Goal: Information Seeking & Learning: Get advice/opinions

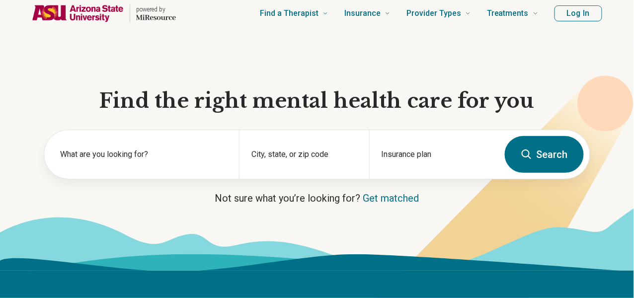
scroll to position [35, 0]
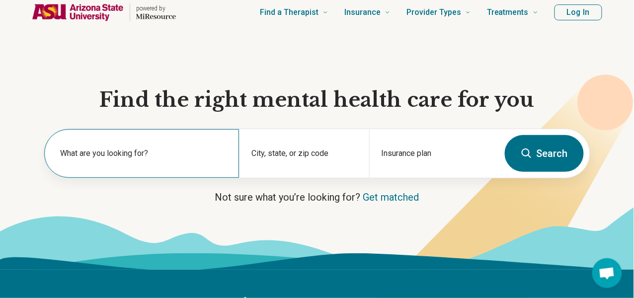
click at [129, 155] on label "What are you looking for?" at bounding box center [143, 154] width 167 height 12
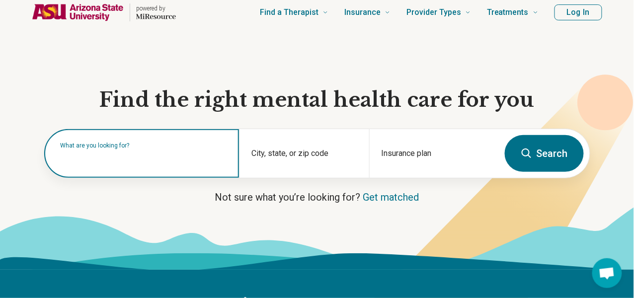
click at [148, 159] on input "text" at bounding box center [143, 159] width 167 height 12
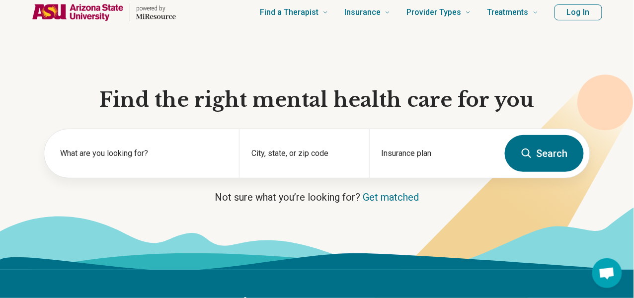
click at [167, 208] on section "Find the right mental health care for you What are you looking for? City, state…" at bounding box center [317, 155] width 634 height 230
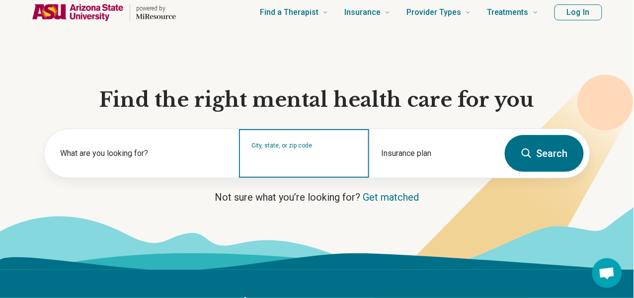
click at [295, 166] on input "City, state, or zip code" at bounding box center [304, 160] width 105 height 12
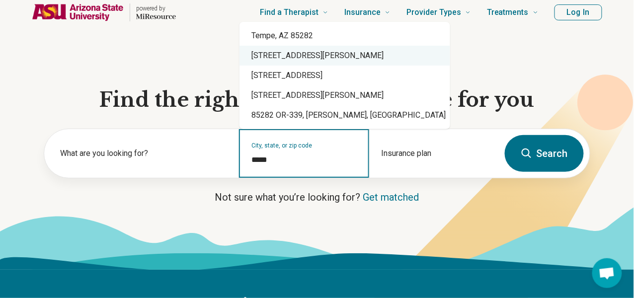
click at [270, 46] on div "[STREET_ADDRESS][PERSON_NAME]" at bounding box center [345, 56] width 211 height 20
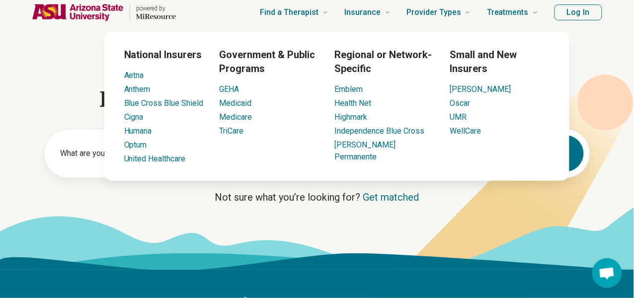
type input "**********"
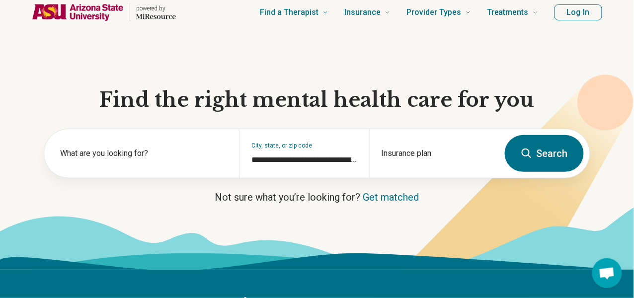
click at [393, 208] on icon at bounding box center [499, 198] width 269 height 247
click at [390, 159] on div "Insurance plan" at bounding box center [434, 153] width 130 height 49
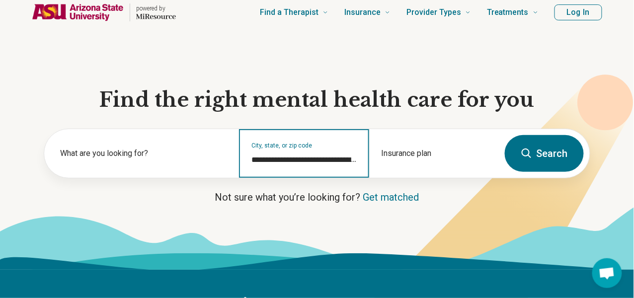
click at [312, 166] on input "**********" at bounding box center [304, 160] width 105 height 12
click at [304, 163] on input "**********" at bounding box center [304, 160] width 105 height 12
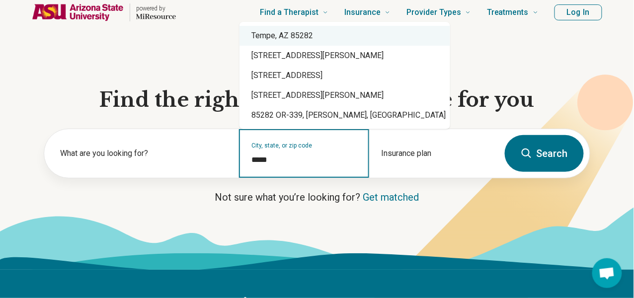
click at [279, 37] on div "Tempe, AZ 85282" at bounding box center [345, 36] width 211 height 20
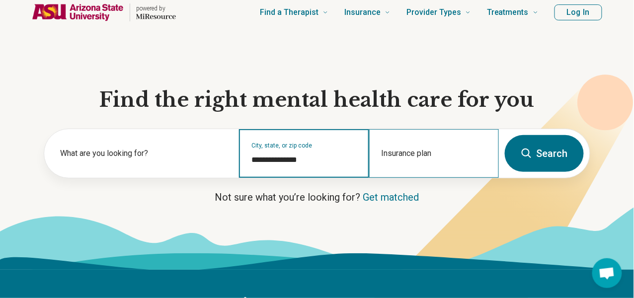
type input "**********"
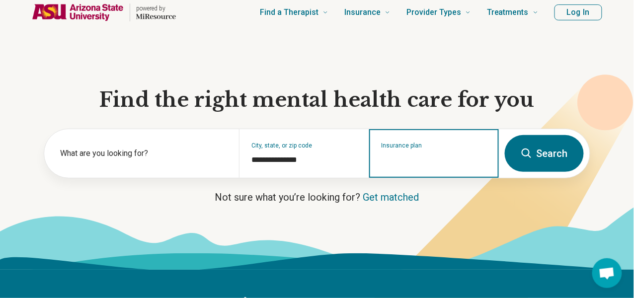
click at [440, 162] on input "Insurance plan" at bounding box center [434, 160] width 105 height 12
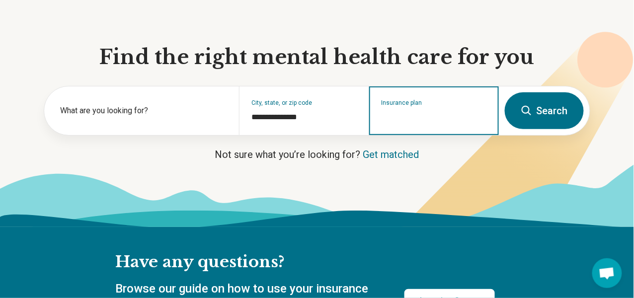
scroll to position [89, 0]
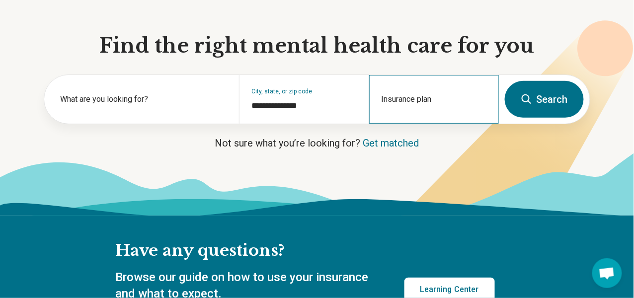
click at [435, 101] on div "Insurance plan" at bounding box center [434, 99] width 130 height 49
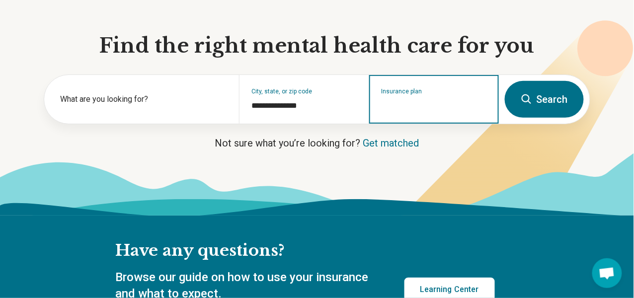
click at [387, 110] on input "Insurance plan" at bounding box center [434, 106] width 105 height 12
type input "*"
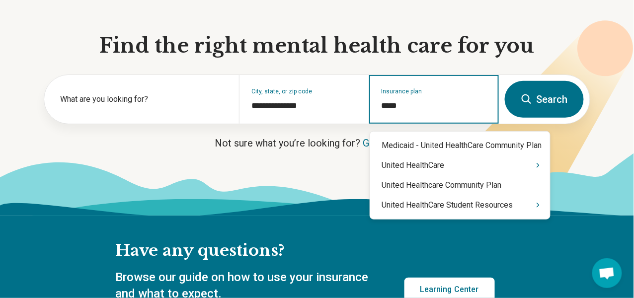
type input "******"
click at [537, 205] on icon "Suggestions" at bounding box center [538, 205] width 8 height 8
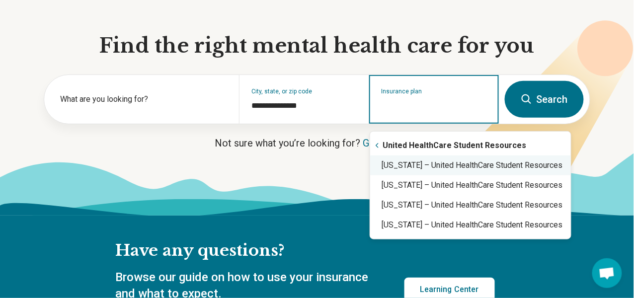
click at [462, 171] on div "[US_STATE] – United HealthCare Student Resources" at bounding box center [470, 166] width 201 height 20
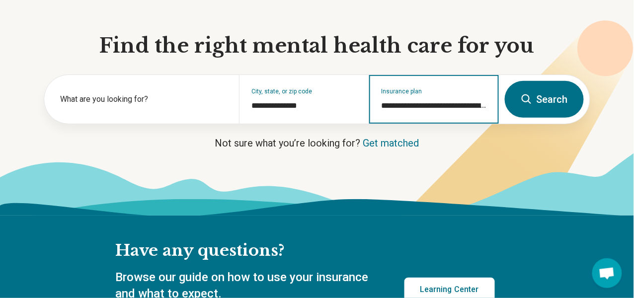
type input "**********"
click at [529, 90] on button "Search" at bounding box center [544, 99] width 79 height 37
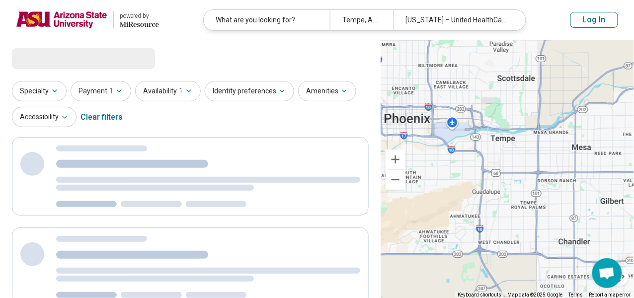
select select "***"
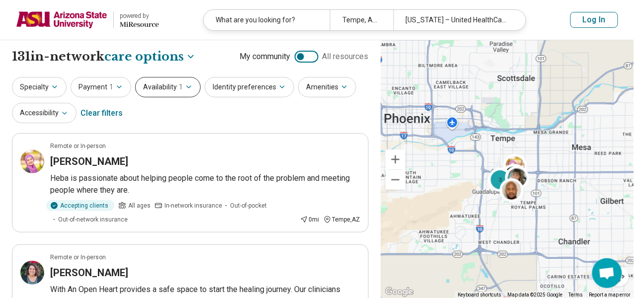
click at [167, 91] on button "Availability 1" at bounding box center [168, 87] width 66 height 20
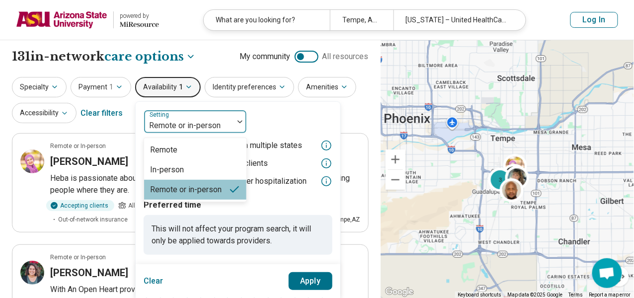
click at [200, 119] on div at bounding box center [189, 126] width 82 height 14
click at [192, 149] on div "Remote" at bounding box center [195, 150] width 102 height 20
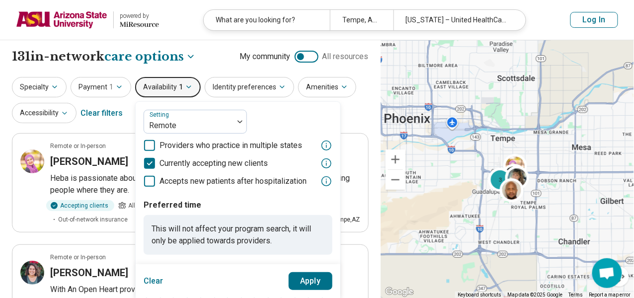
click at [282, 279] on div "Clear Apply" at bounding box center [238, 281] width 205 height 34
click at [308, 284] on button "Apply" at bounding box center [311, 281] width 44 height 18
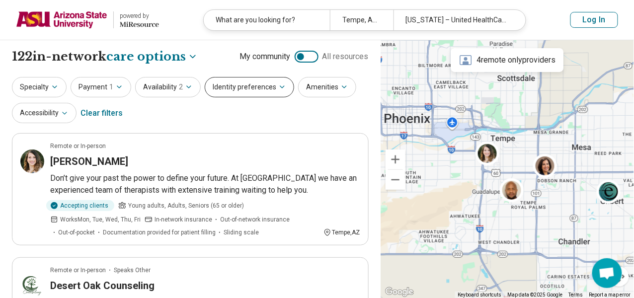
click at [248, 86] on button "Identity preferences" at bounding box center [249, 87] width 89 height 20
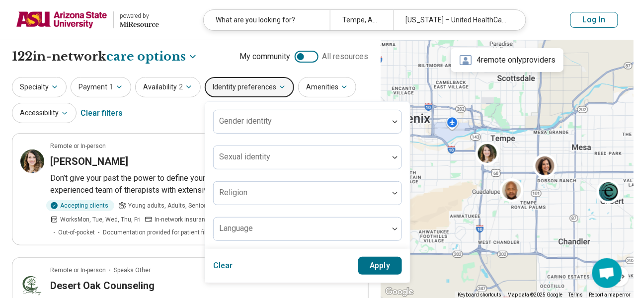
click at [248, 86] on button "Identity preferences" at bounding box center [249, 87] width 89 height 20
click at [331, 90] on button "Amenities" at bounding box center [327, 87] width 58 height 20
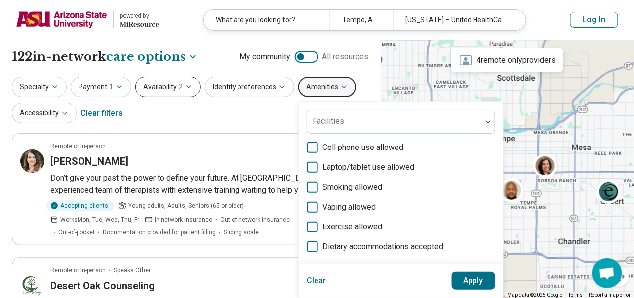
click at [179, 82] on span "2" at bounding box center [181, 87] width 4 height 10
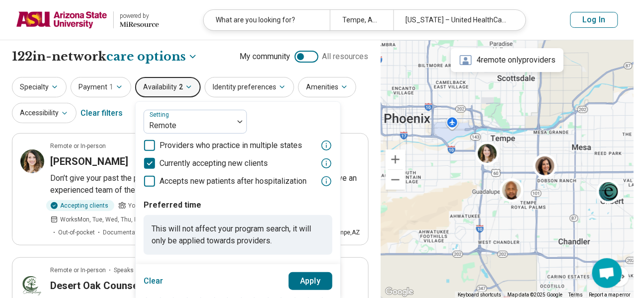
click at [179, 86] on span "2" at bounding box center [181, 87] width 4 height 10
click at [115, 85] on icon "button" at bounding box center [119, 87] width 8 height 8
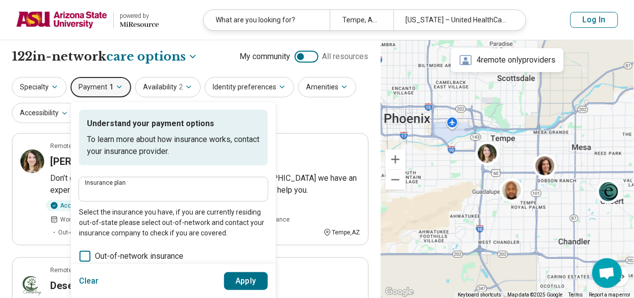
type input "**********"
click at [37, 113] on button "Accessibility" at bounding box center [44, 113] width 65 height 20
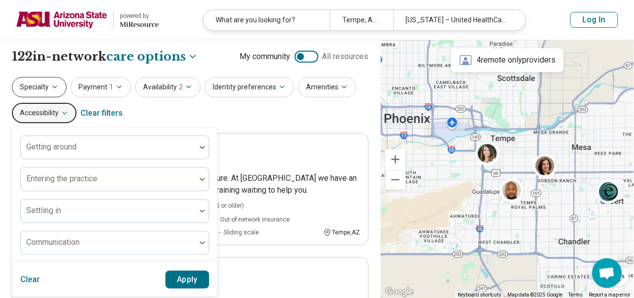
click at [43, 90] on button "Specialty" at bounding box center [39, 87] width 55 height 20
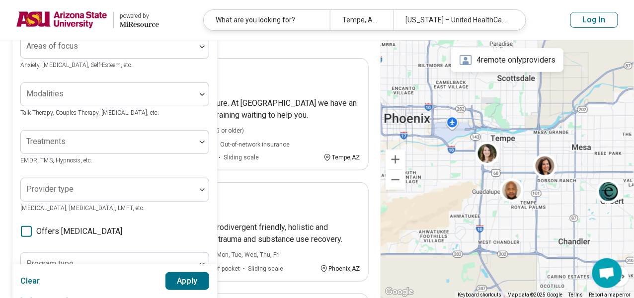
scroll to position [76, 0]
click at [21, 229] on icon at bounding box center [26, 230] width 11 height 11
click at [191, 281] on button "Apply" at bounding box center [188, 281] width 44 height 18
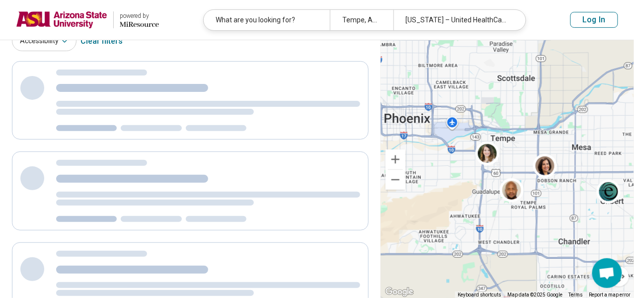
scroll to position [76, 0]
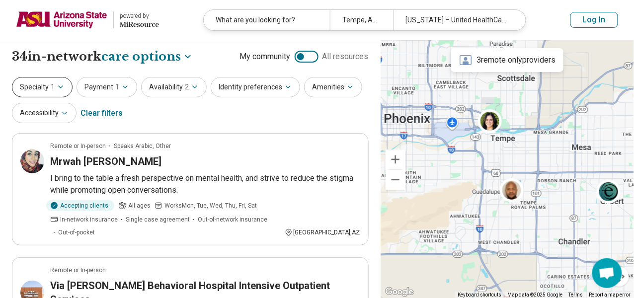
click at [60, 84] on icon "button" at bounding box center [61, 87] width 8 height 8
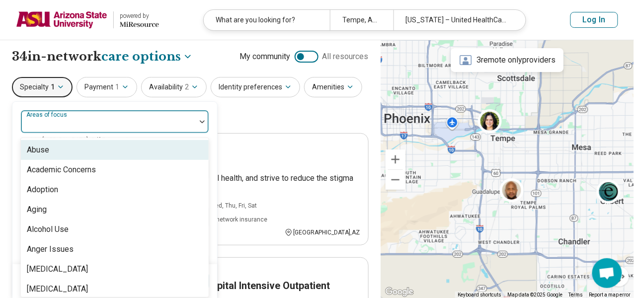
click at [92, 121] on div at bounding box center [108, 126] width 167 height 14
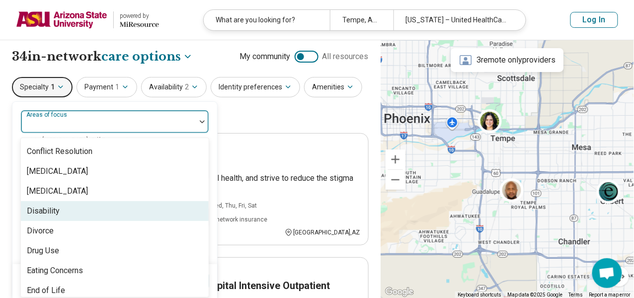
scroll to position [579, 0]
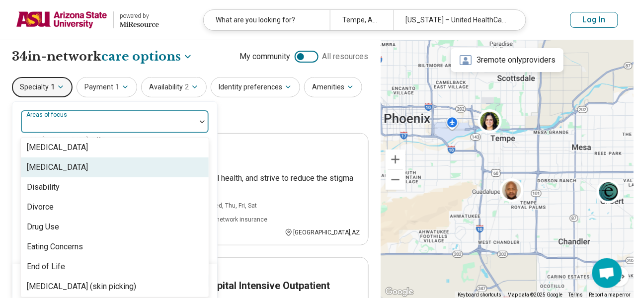
click at [69, 173] on div "[MEDICAL_DATA]" at bounding box center [115, 168] width 188 height 20
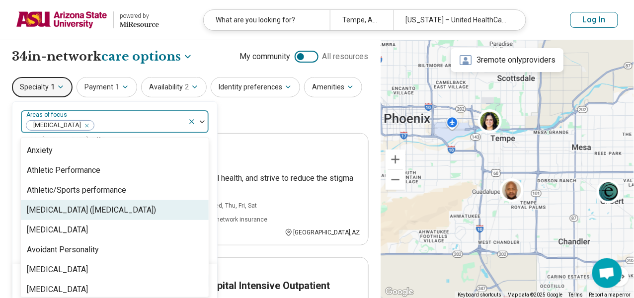
scroll to position [160, 0]
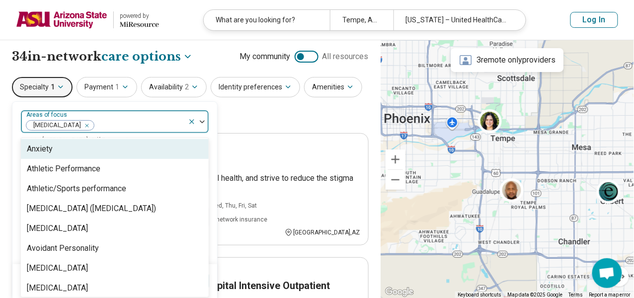
click at [65, 155] on div "Anxiety" at bounding box center [115, 149] width 188 height 20
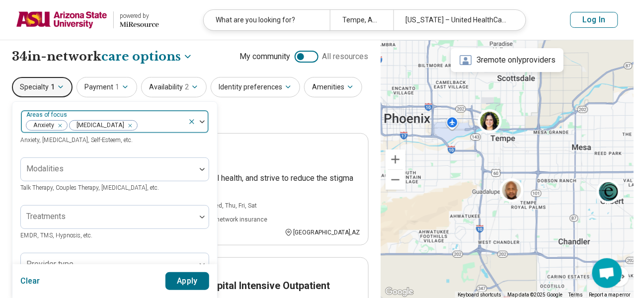
click at [150, 124] on div at bounding box center [161, 126] width 46 height 14
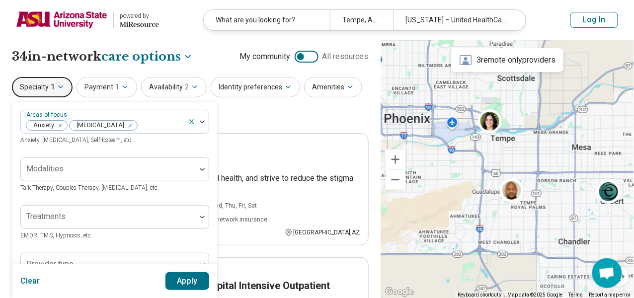
click at [189, 283] on button "Apply" at bounding box center [188, 281] width 44 height 18
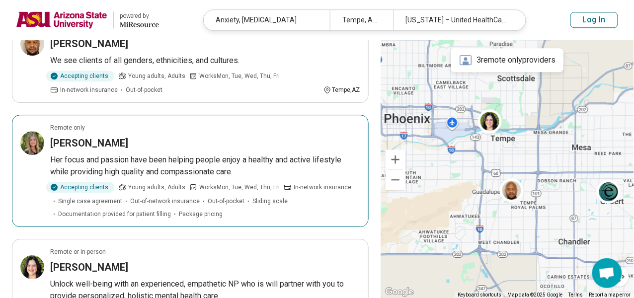
scroll to position [702, 0]
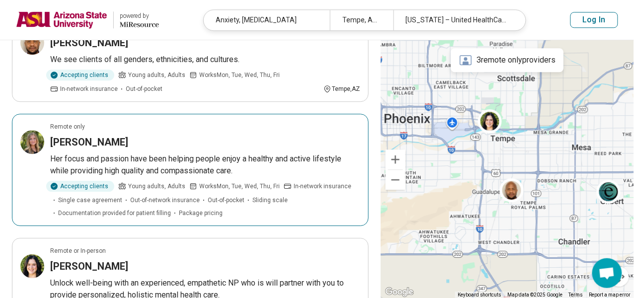
click at [158, 135] on div "[PERSON_NAME]" at bounding box center [205, 142] width 310 height 14
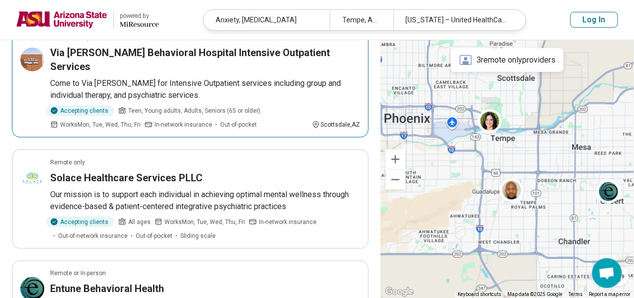
scroll to position [0, 0]
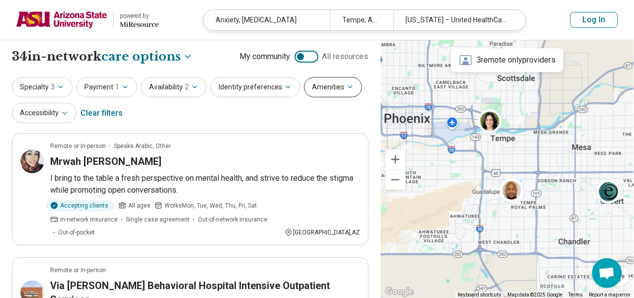
click at [328, 88] on button "Amenities" at bounding box center [333, 87] width 58 height 20
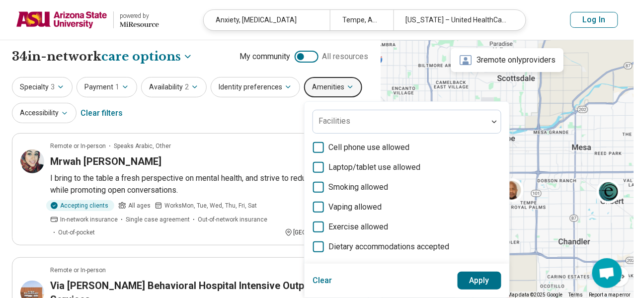
click at [328, 95] on button "Amenities" at bounding box center [333, 87] width 58 height 20
click at [266, 85] on button "Identity preferences" at bounding box center [255, 87] width 89 height 20
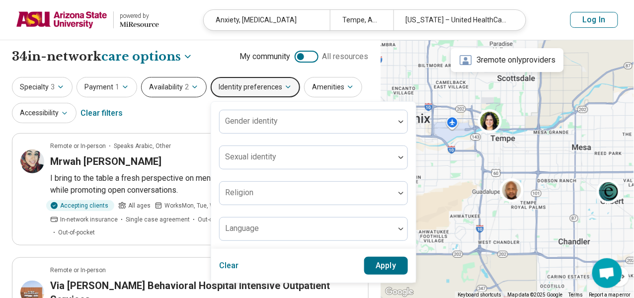
click at [191, 92] on button "Availability 2" at bounding box center [174, 87] width 66 height 20
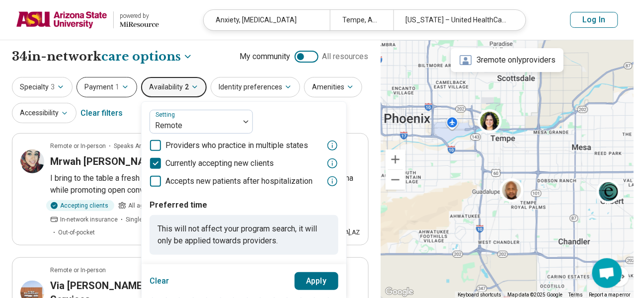
click at [107, 84] on button "Payment 1" at bounding box center [107, 87] width 61 height 20
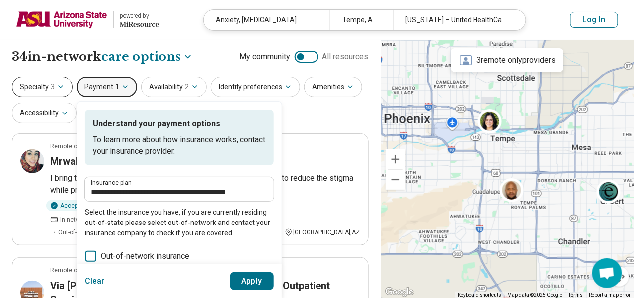
click at [59, 89] on icon "button" at bounding box center [61, 87] width 8 height 8
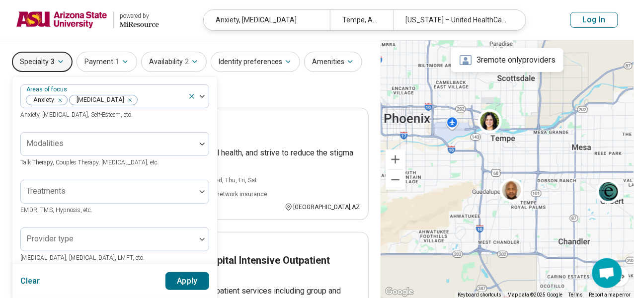
scroll to position [51, 0]
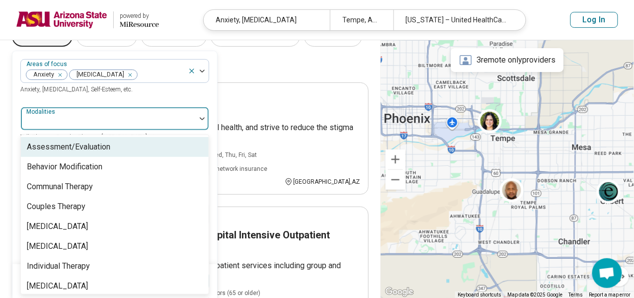
click at [156, 124] on div at bounding box center [108, 123] width 167 height 14
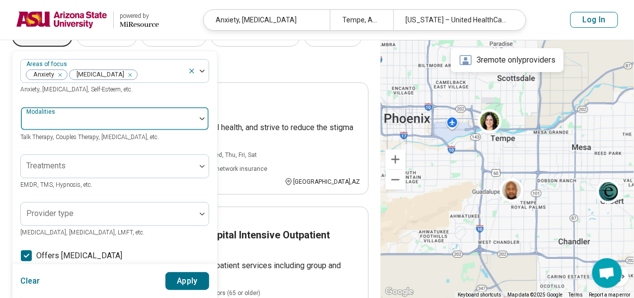
click at [156, 124] on div at bounding box center [108, 123] width 167 height 14
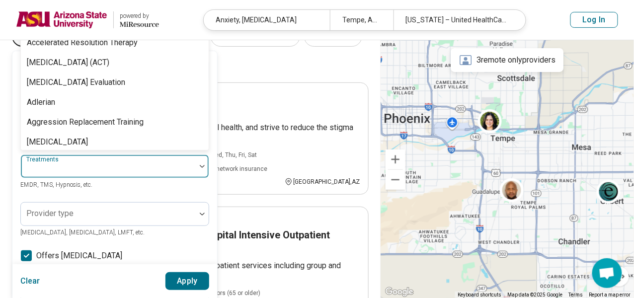
click at [151, 165] on div at bounding box center [108, 171] width 167 height 14
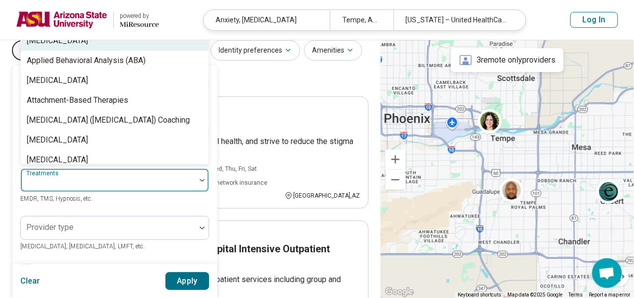
scroll to position [145, 0]
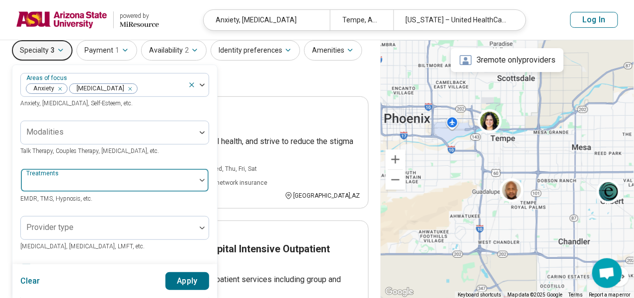
click at [129, 182] on div at bounding box center [108, 184] width 167 height 14
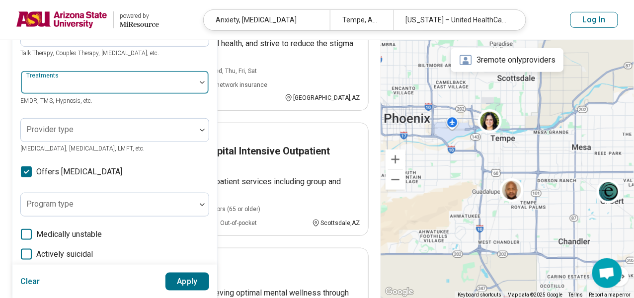
scroll to position [135, 0]
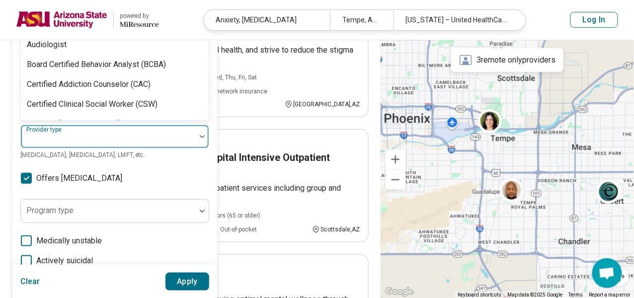
click at [125, 133] on div at bounding box center [108, 137] width 175 height 22
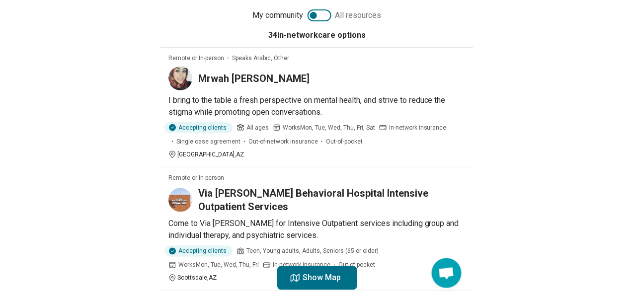
scroll to position [0, 0]
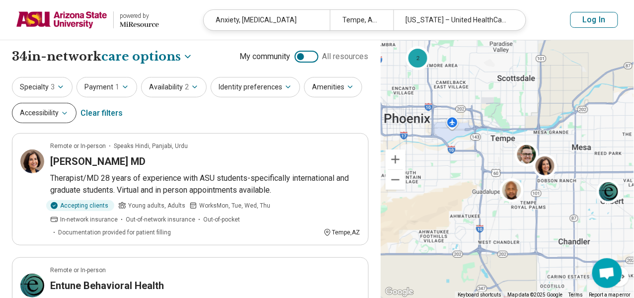
click at [59, 112] on button "Accessibility" at bounding box center [44, 113] width 65 height 20
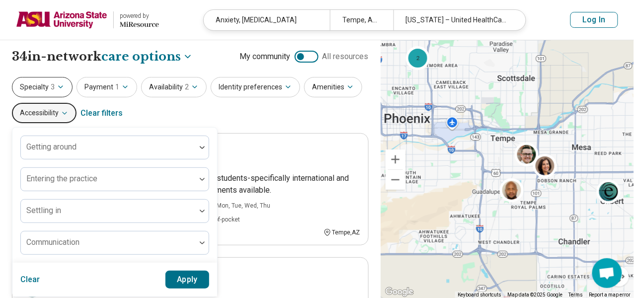
click at [59, 86] on icon "button" at bounding box center [61, 87] width 4 height 2
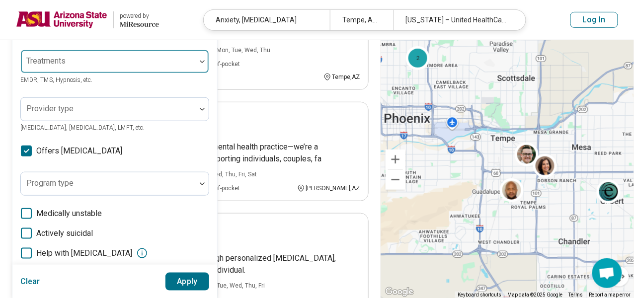
scroll to position [156, 0]
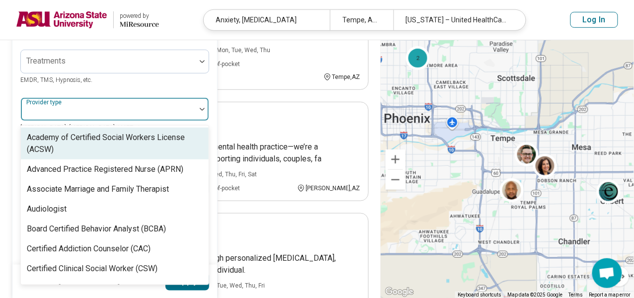
click at [109, 109] on div at bounding box center [108, 113] width 167 height 14
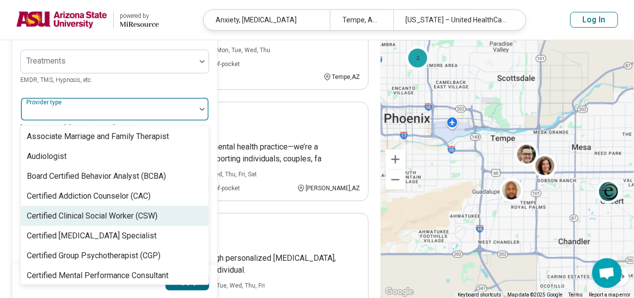
scroll to position [49, 0]
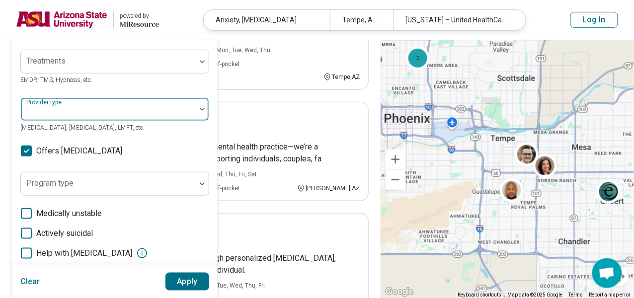
click at [176, 110] on div at bounding box center [108, 113] width 167 height 14
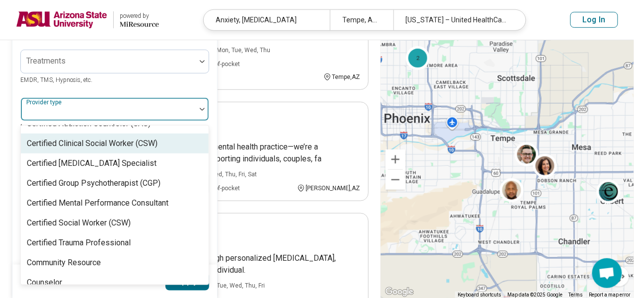
scroll to position [127, 0]
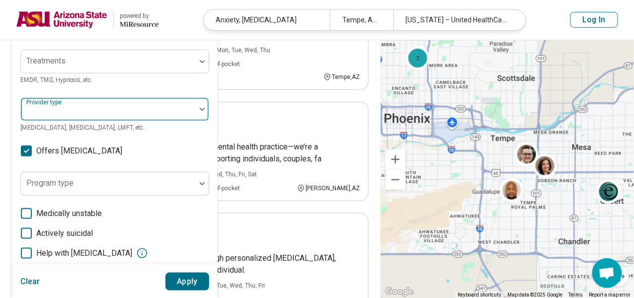
click at [178, 104] on div at bounding box center [108, 109] width 175 height 22
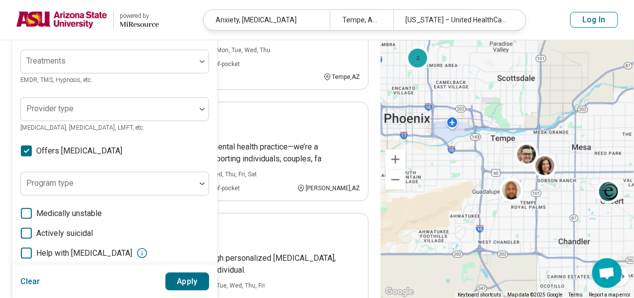
click at [412, 245] on div "2" at bounding box center [508, 169] width 254 height 259
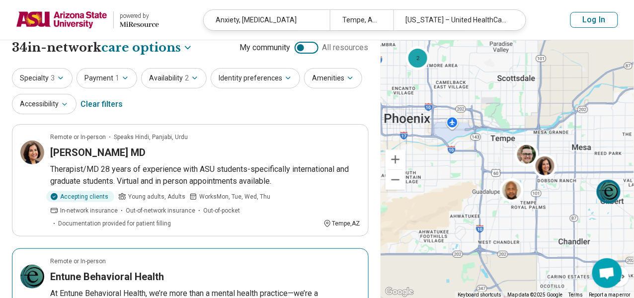
scroll to position [0, 0]
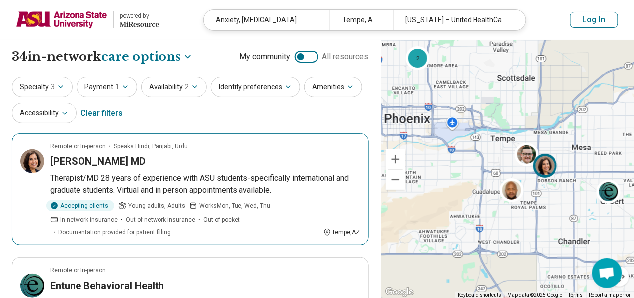
click at [110, 166] on h3 "[PERSON_NAME] MD" at bounding box center [97, 162] width 95 height 14
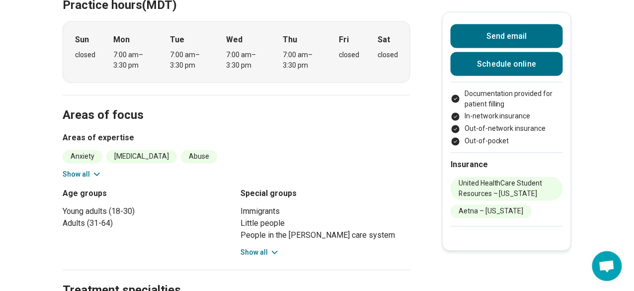
scroll to position [388, 0]
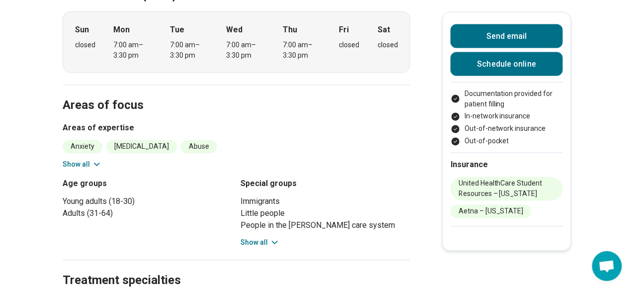
click at [277, 238] on icon at bounding box center [275, 243] width 10 height 10
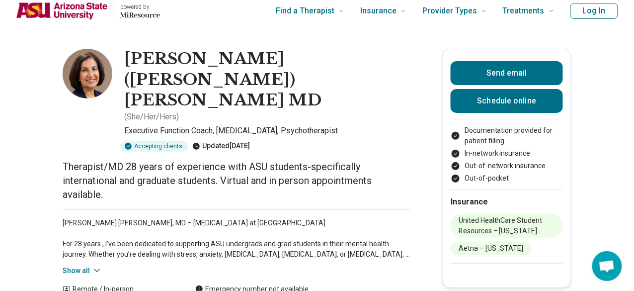
scroll to position [7, 0]
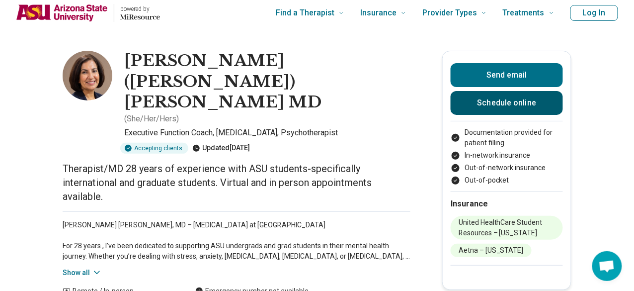
click at [501, 97] on link "Schedule online" at bounding box center [507, 103] width 112 height 24
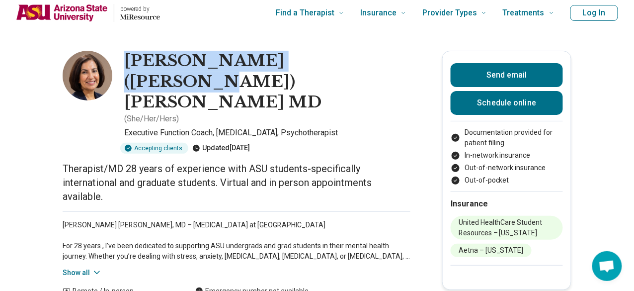
drag, startPoint x: 130, startPoint y: 62, endPoint x: 361, endPoint y: 57, distance: 231.2
click at [361, 57] on div "Gurjot (Reena) Marwah MD ( She/Her/Hers )" at bounding box center [267, 88] width 286 height 74
copy h1 "Gurjot (Reena) Marwah MD"
